Goal: Task Accomplishment & Management: Complete application form

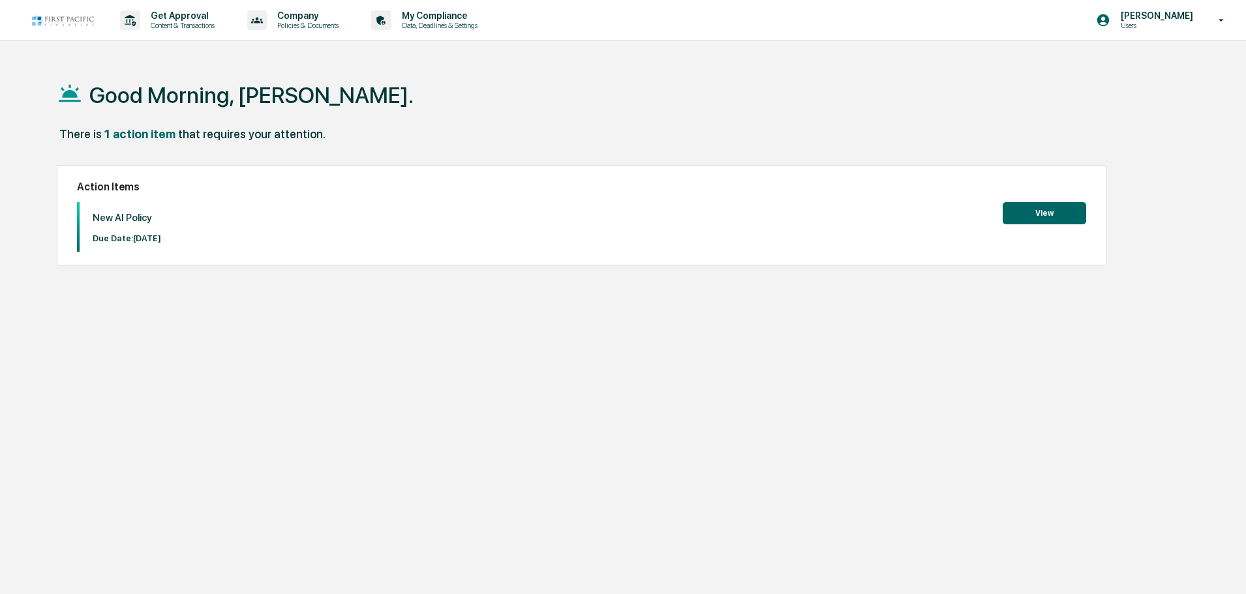
click at [1059, 217] on button "View" at bounding box center [1044, 213] width 83 height 22
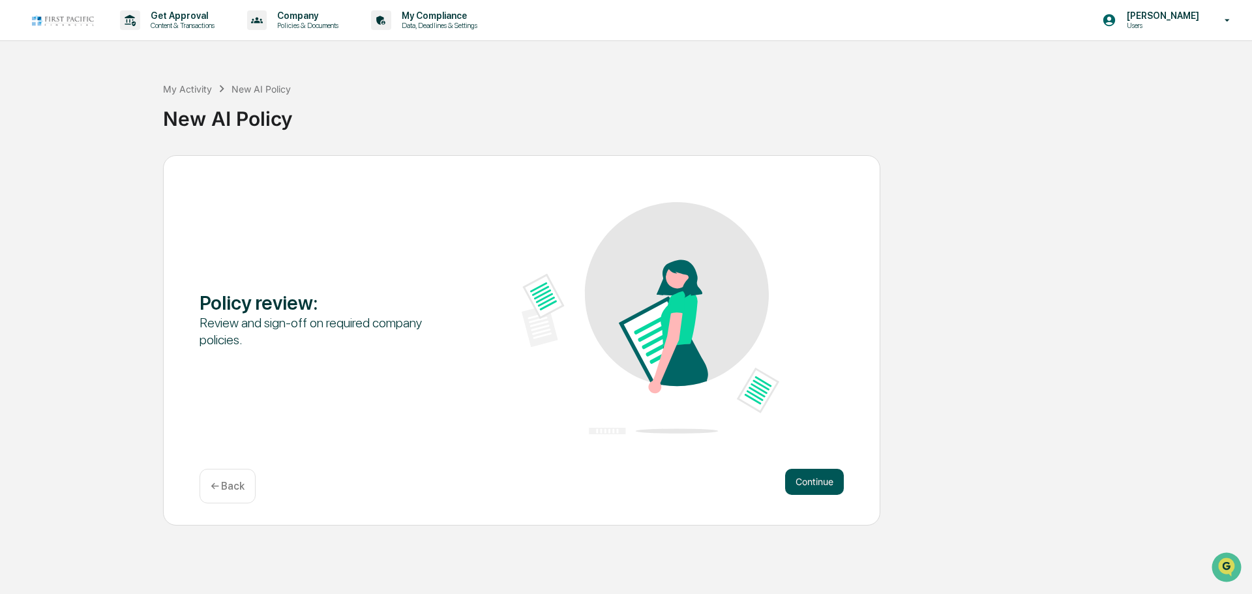
click at [819, 476] on button "Continue" at bounding box center [814, 482] width 59 height 26
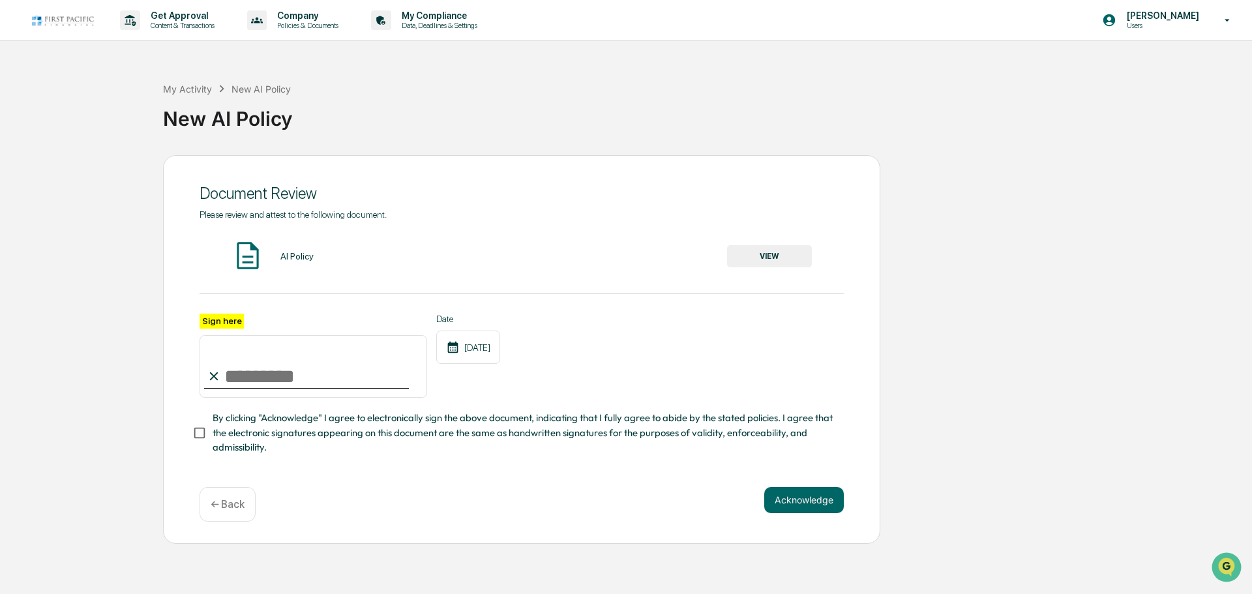
click at [770, 258] on button "VIEW" at bounding box center [769, 256] width 85 height 22
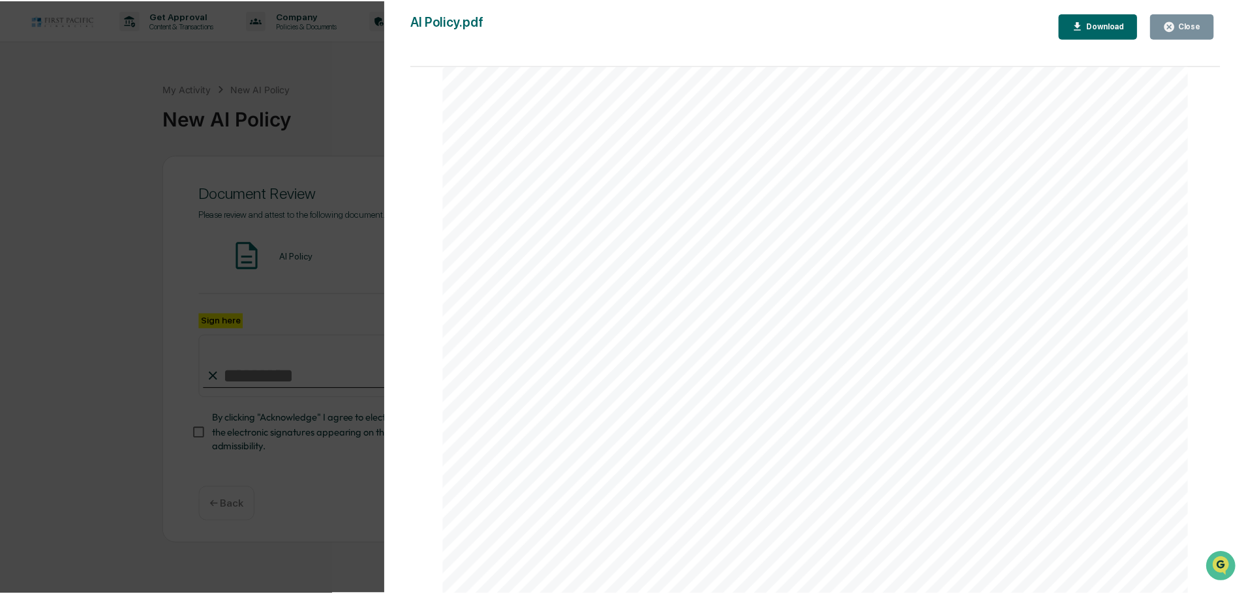
scroll to position [470, 0]
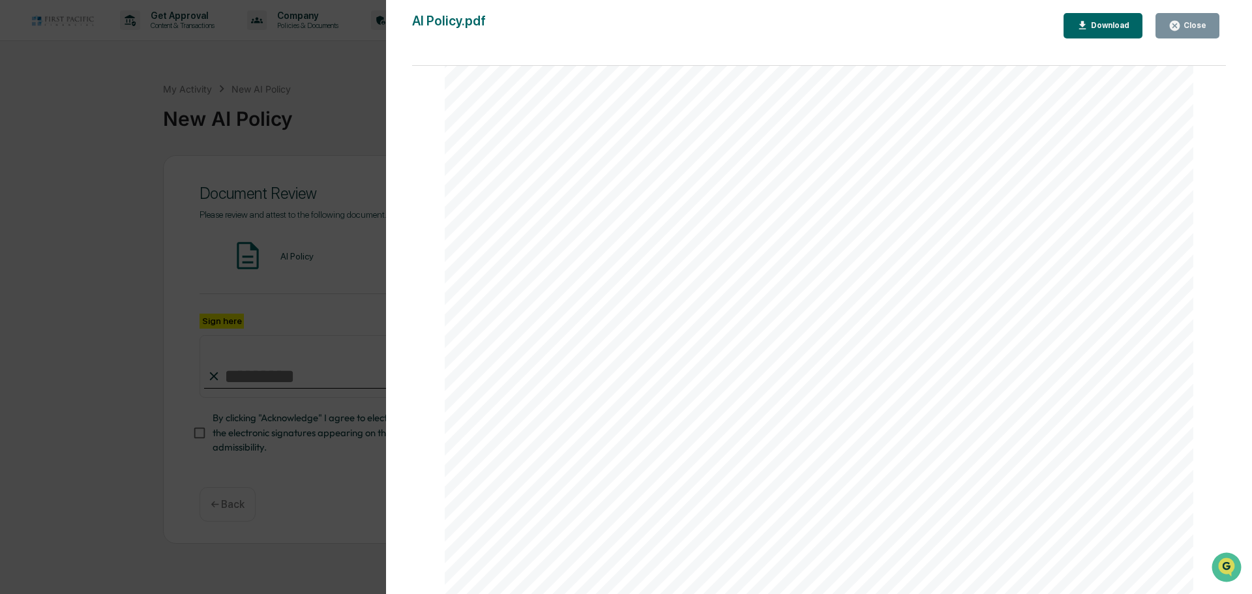
click at [1189, 29] on div "Close" at bounding box center [1193, 25] width 25 height 9
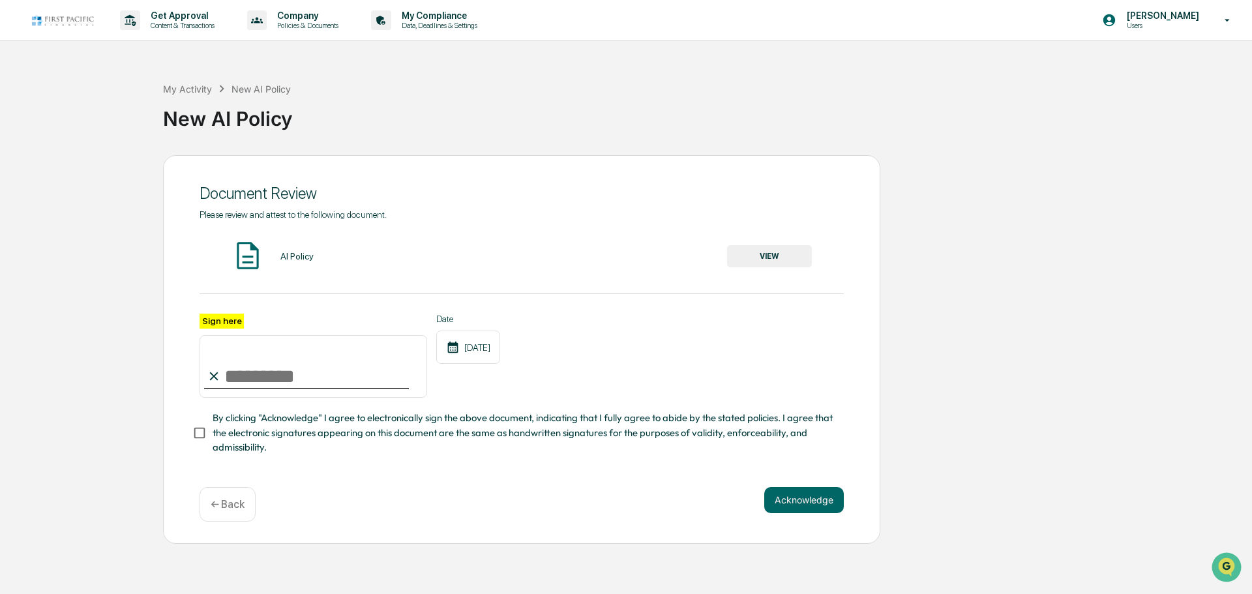
click at [235, 372] on input "Sign here" at bounding box center [314, 366] width 228 height 63
type input "**********"
click at [791, 499] on button "Acknowledge" at bounding box center [805, 500] width 80 height 26
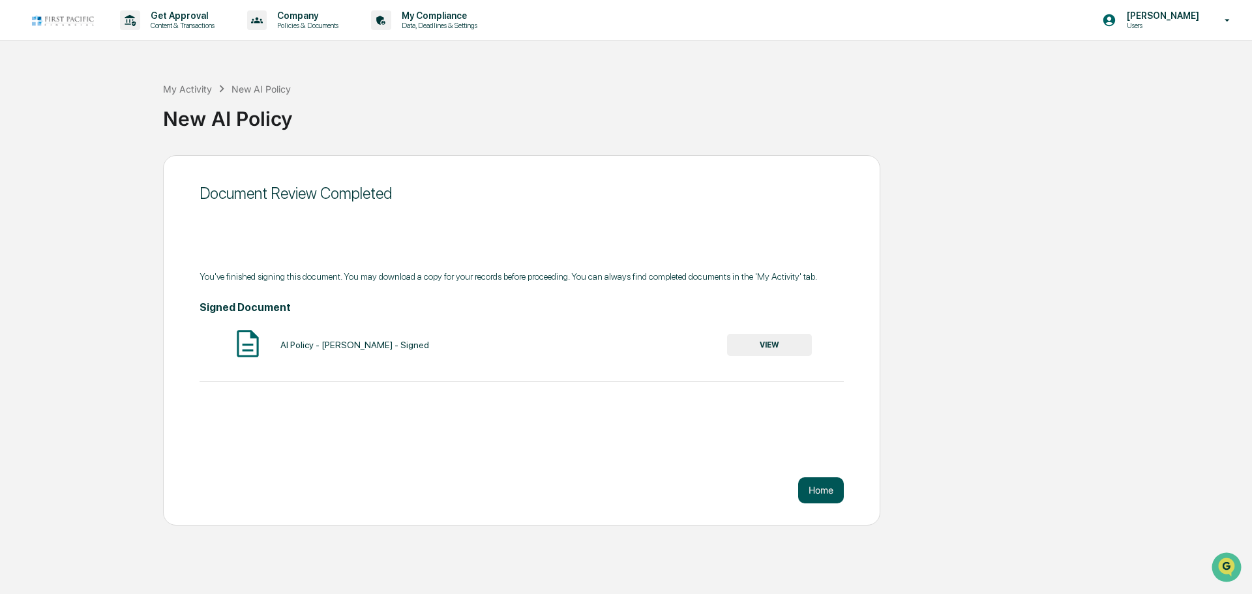
click at [826, 487] on button "Home" at bounding box center [821, 490] width 46 height 26
